Goal: Navigation & Orientation: Find specific page/section

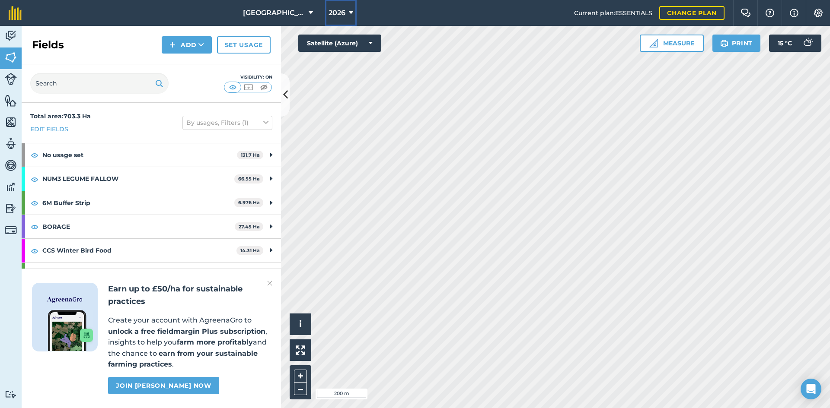
click at [331, 13] on span "2026" at bounding box center [337, 13] width 17 height 10
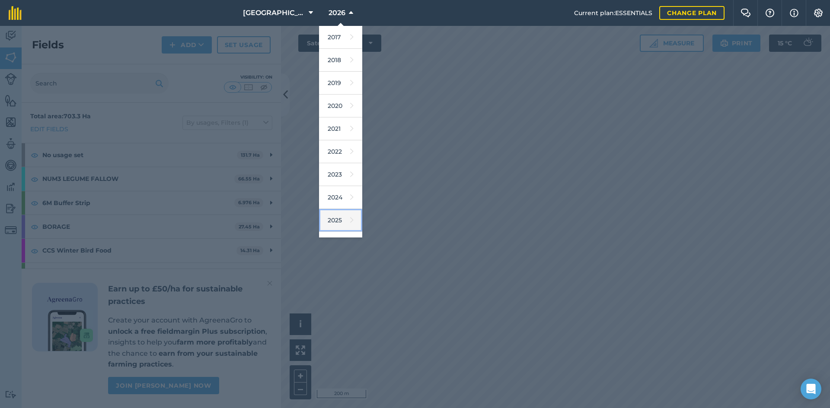
click at [327, 220] on link "2025" at bounding box center [340, 220] width 43 height 23
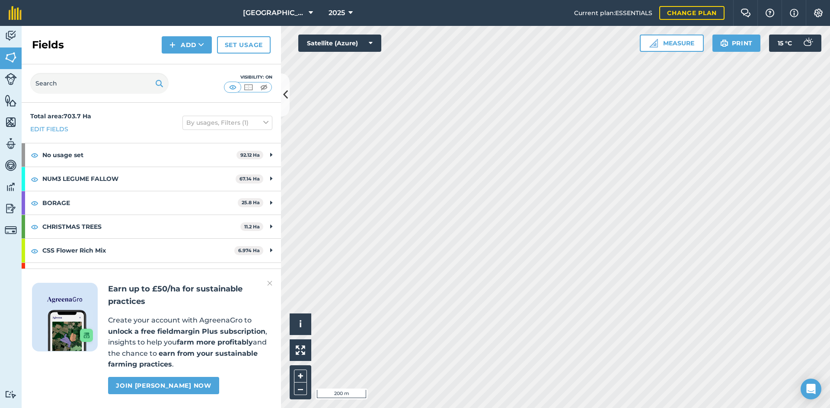
click at [273, 284] on div "Earn up to £50/ha for sustainable practices Create your account with AgreenaGro…" at bounding box center [151, 339] width 259 height 140
click at [270, 284] on img at bounding box center [269, 283] width 5 height 10
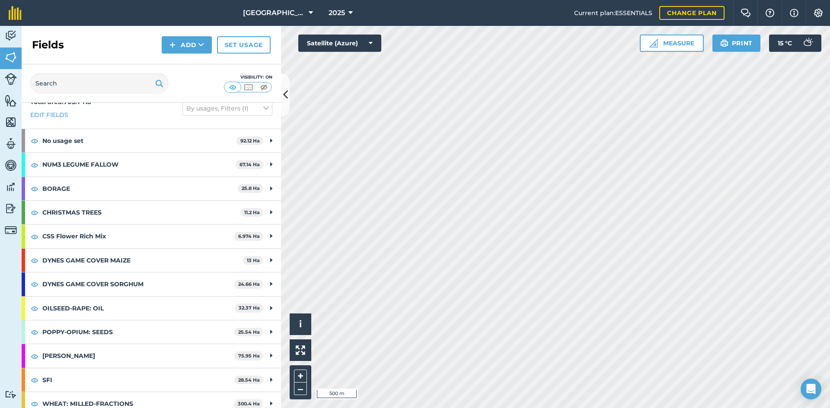
scroll to position [22, 0]
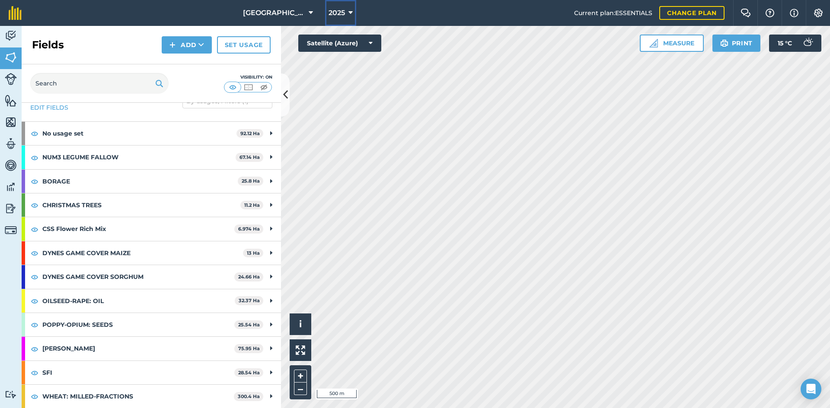
click at [349, 13] on icon at bounding box center [350, 13] width 4 height 10
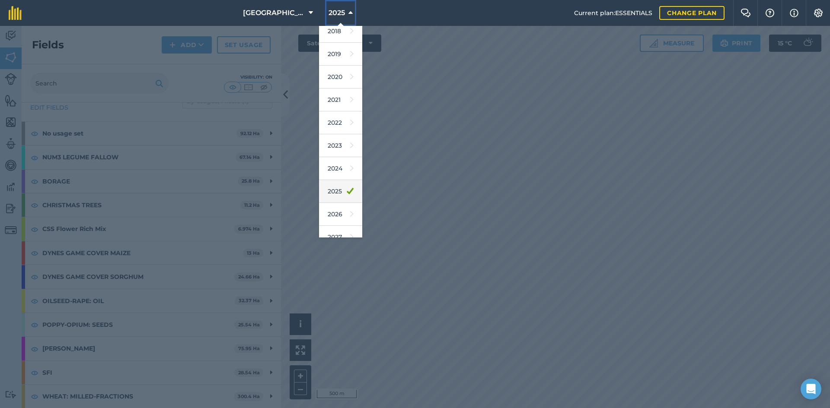
scroll to position [40, 0]
click at [340, 207] on link "2026" at bounding box center [340, 203] width 43 height 23
